Goal: Task Accomplishment & Management: Complete application form

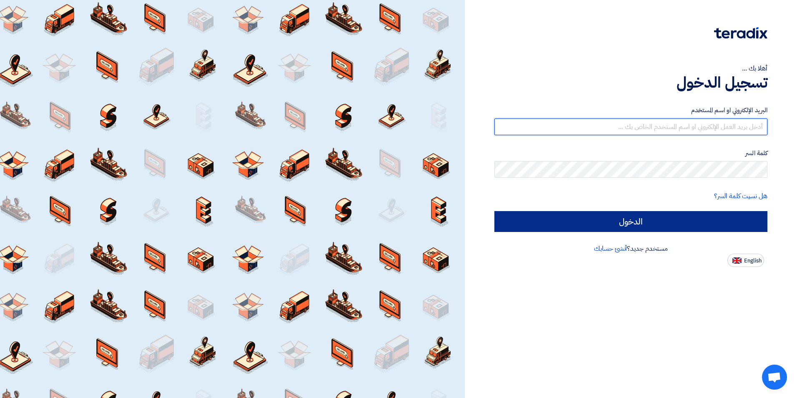
type input "[EMAIL_ADDRESS][DOMAIN_NAME]"
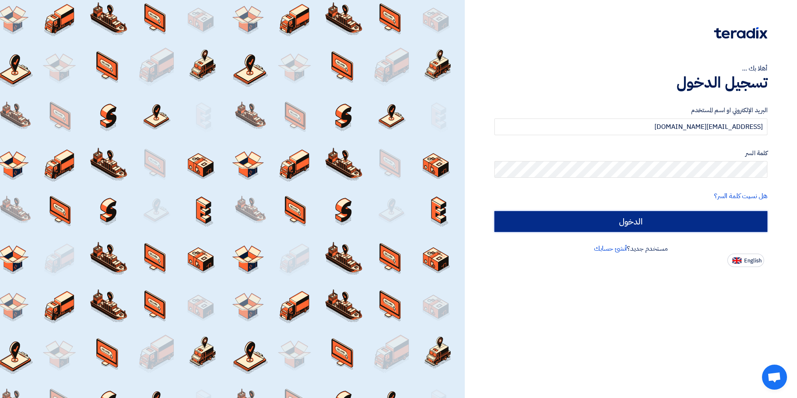
click at [642, 223] on input "الدخول" at bounding box center [630, 221] width 273 height 21
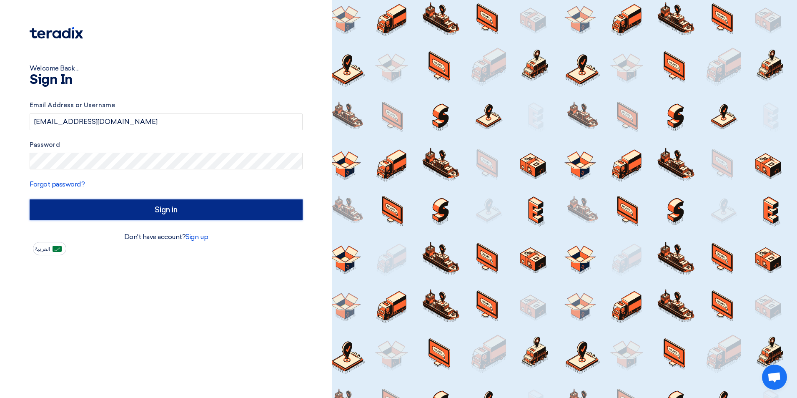
type input "Sign in"
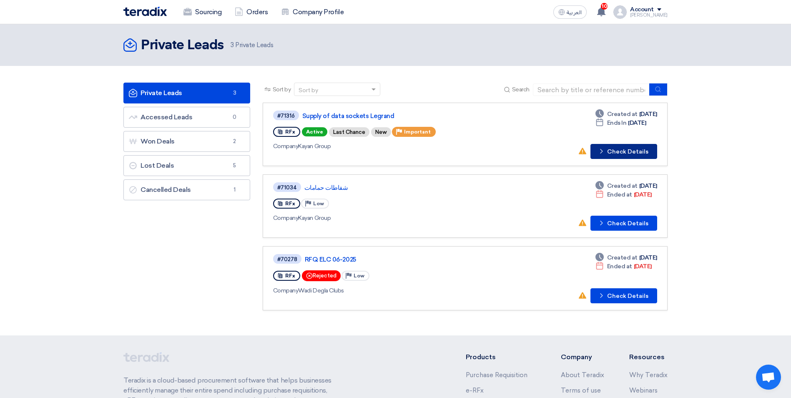
click at [609, 156] on button "Check details Check Details" at bounding box center [623, 151] width 67 height 15
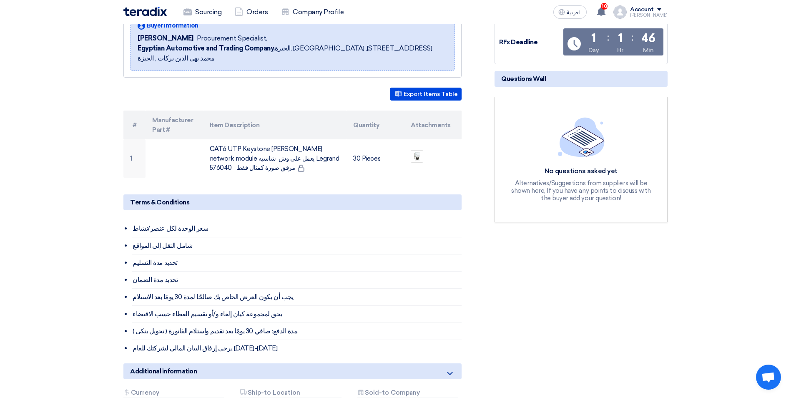
scroll to position [125, 0]
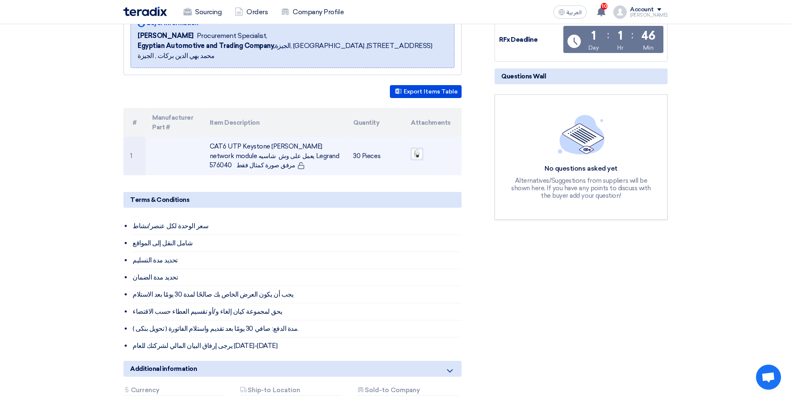
click at [419, 148] on img at bounding box center [417, 154] width 12 height 12
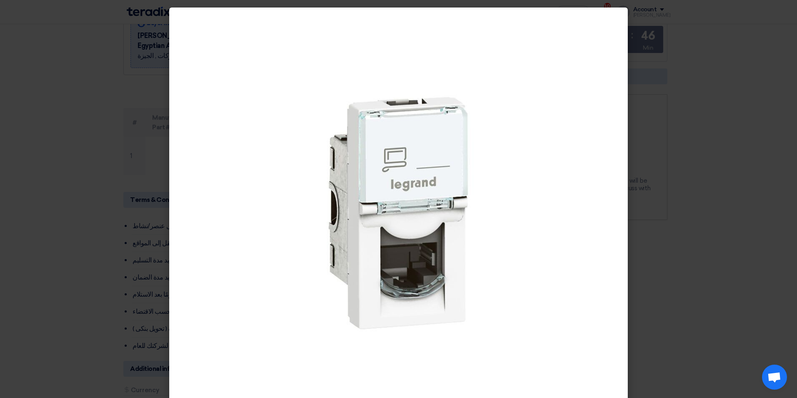
click at [694, 294] on modal-container at bounding box center [398, 199] width 797 height 398
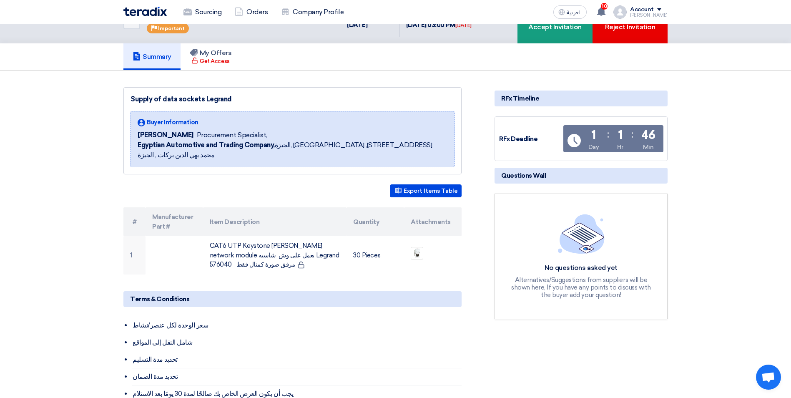
scroll to position [0, 0]
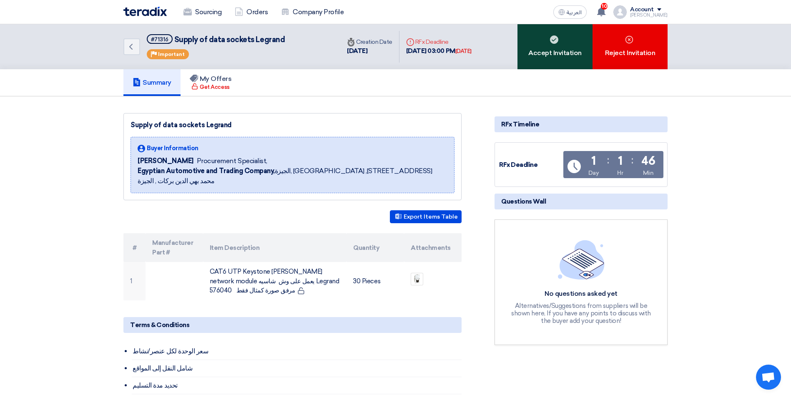
click at [547, 51] on div "Accept Invitation" at bounding box center [554, 46] width 75 height 45
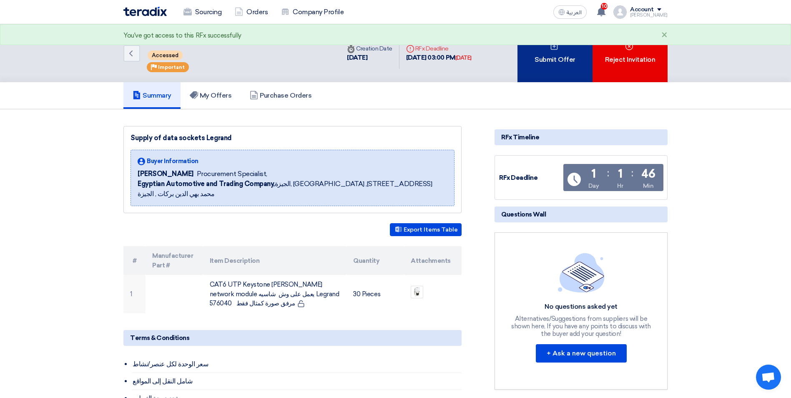
click at [553, 67] on div "Submit Offer" at bounding box center [554, 53] width 75 height 58
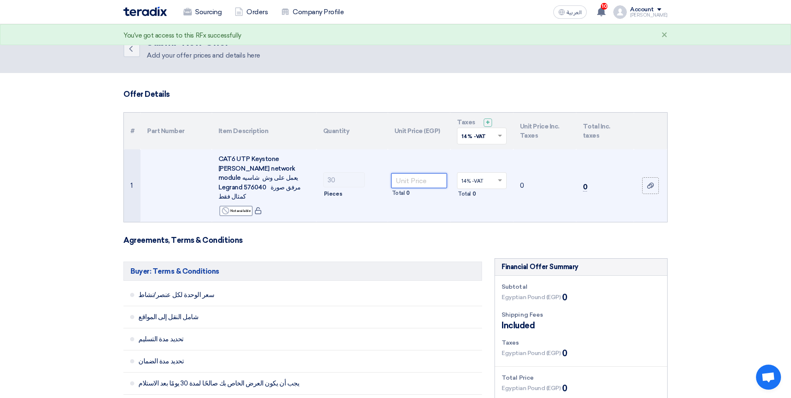
click at [420, 173] on input "number" at bounding box center [419, 180] width 56 height 15
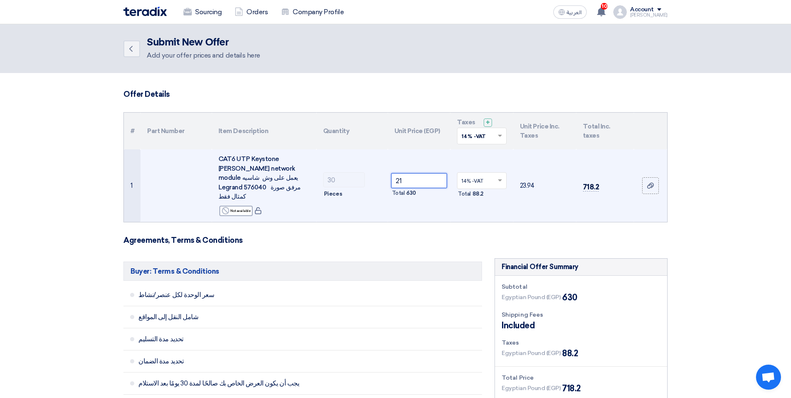
type input "2"
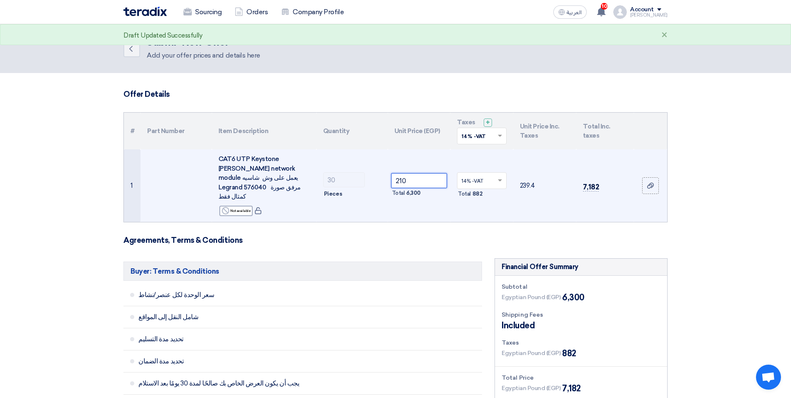
type input "210"
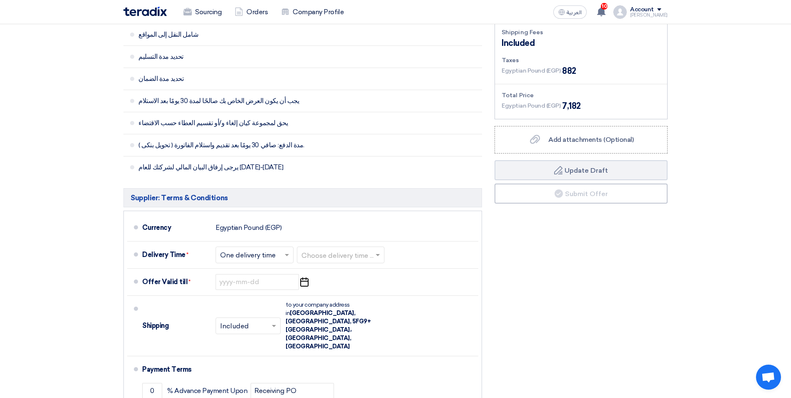
scroll to position [292, 0]
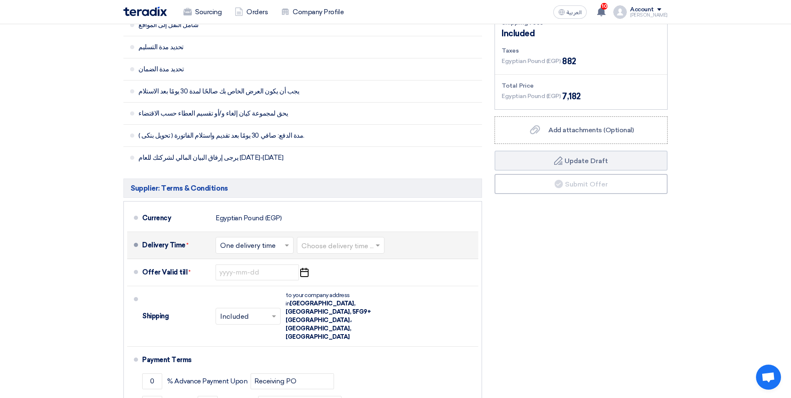
click at [334, 240] on input "text" at bounding box center [340, 246] width 79 height 12
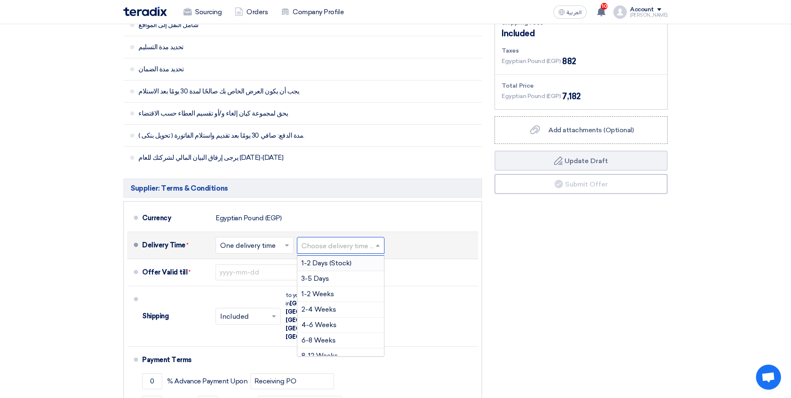
click at [345, 259] on span "1-2 Days (Stock)" at bounding box center [326, 263] width 50 height 8
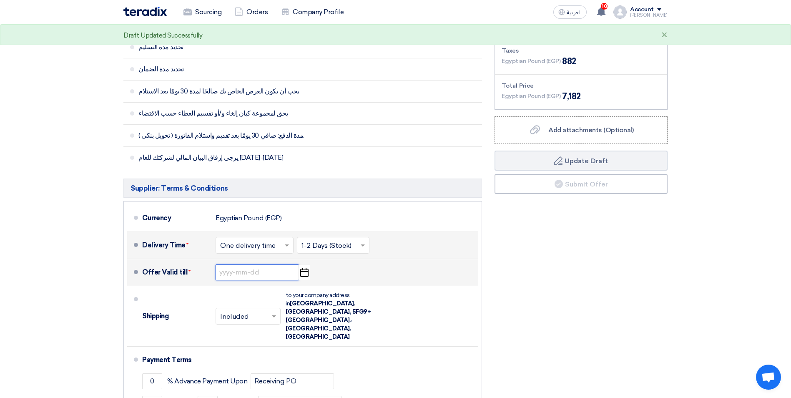
click at [253, 266] on input at bounding box center [257, 272] width 83 height 16
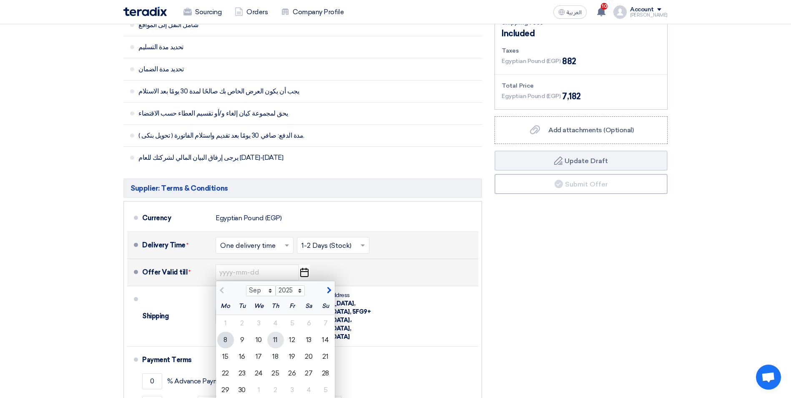
click at [275, 331] on div "11" at bounding box center [275, 339] width 17 height 17
type input "[DATE]"
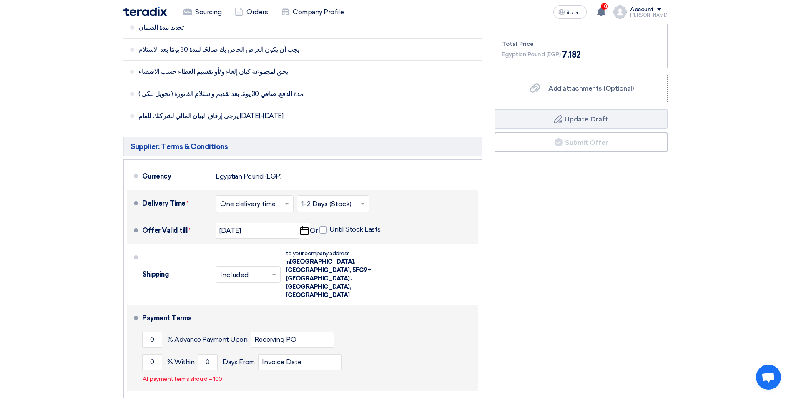
scroll to position [375, 0]
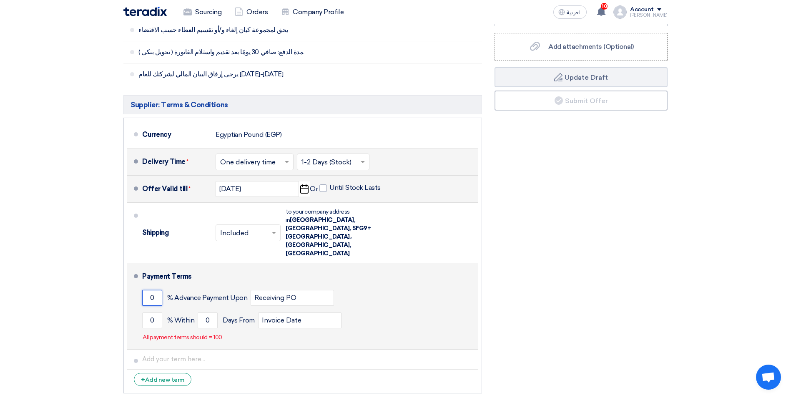
click at [155, 290] on input "0" at bounding box center [152, 298] width 20 height 16
click at [159, 312] on input "0" at bounding box center [152, 320] width 20 height 16
type input "0"
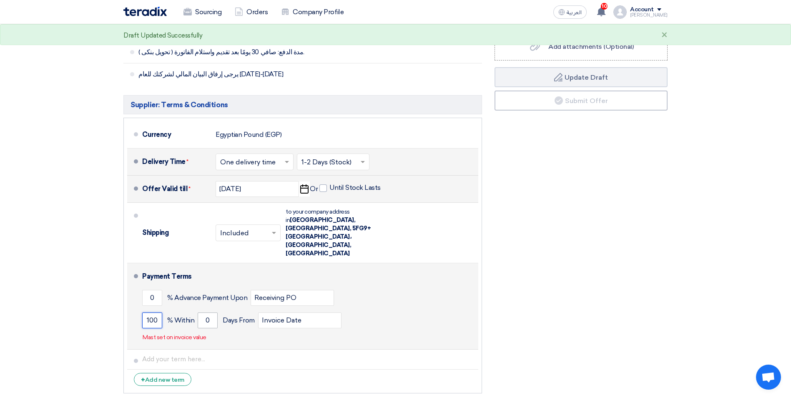
type input "100"
drag, startPoint x: 209, startPoint y: 298, endPoint x: 194, endPoint y: 303, distance: 16.0
click at [194, 309] on div "100 % [DATE] From Invoice Date" at bounding box center [308, 320] width 333 height 23
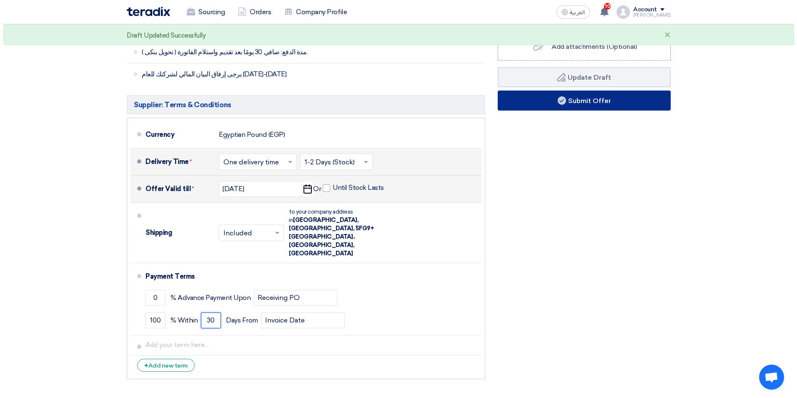
scroll to position [208, 0]
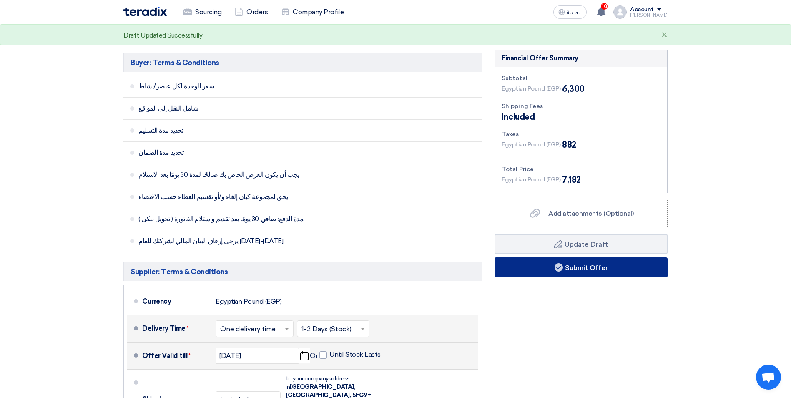
type input "30"
click at [564, 257] on button "Submit Offer" at bounding box center [580, 267] width 173 height 20
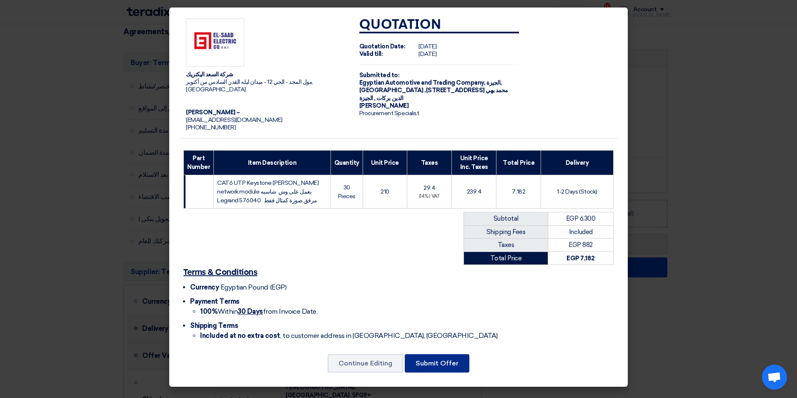
click at [417, 359] on button "Submit Offer" at bounding box center [437, 363] width 65 height 18
